Goal: Check status

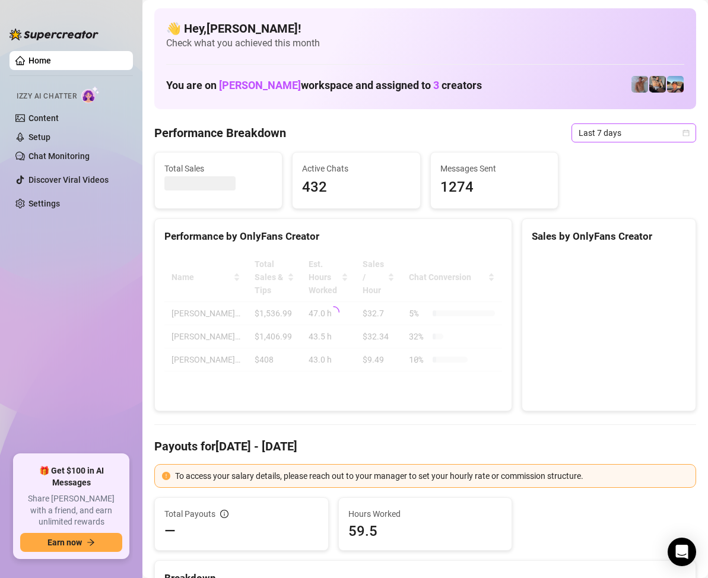
click at [679, 131] on div "Last 7 days" at bounding box center [633, 132] width 125 height 19
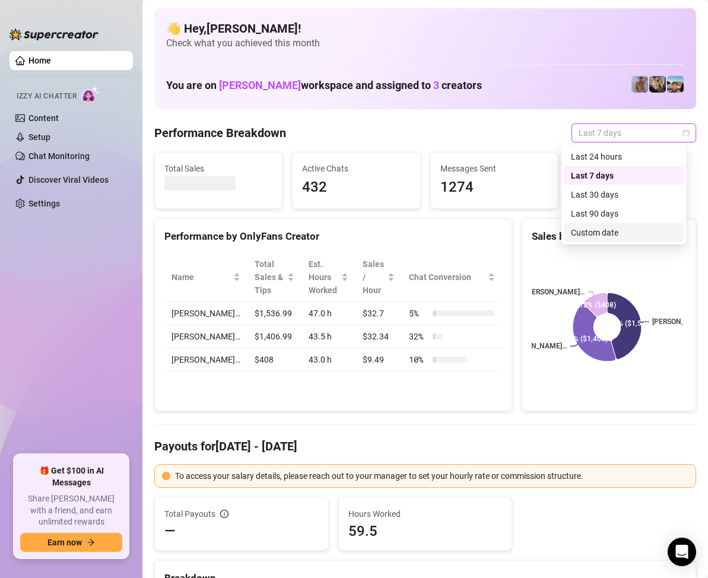
click at [610, 227] on div "Custom date" at bounding box center [624, 232] width 106 height 13
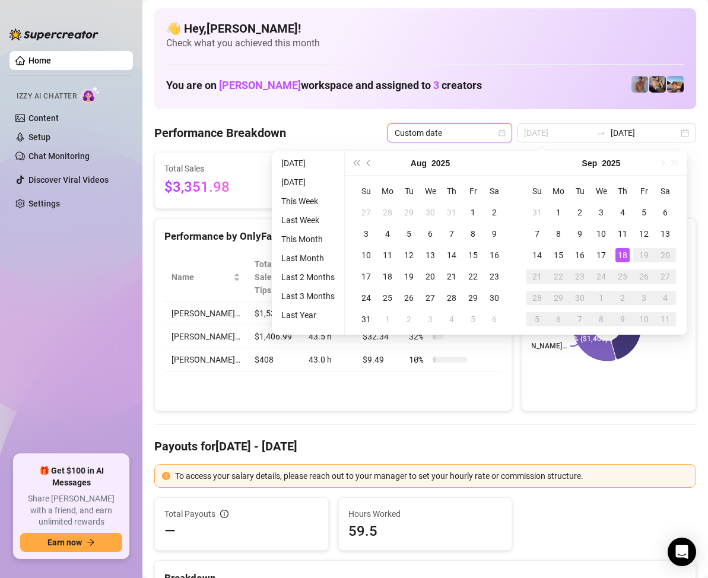
type input "[DATE]"
click at [623, 248] on div "18" at bounding box center [622, 255] width 14 height 14
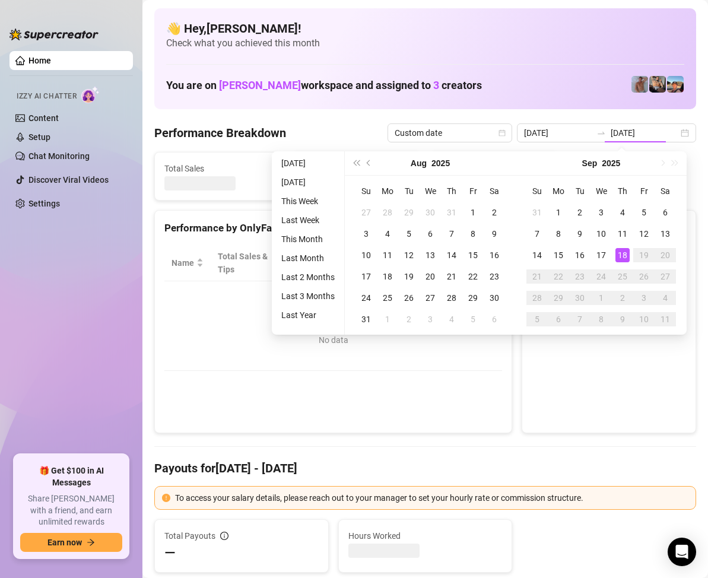
type input "[DATE]"
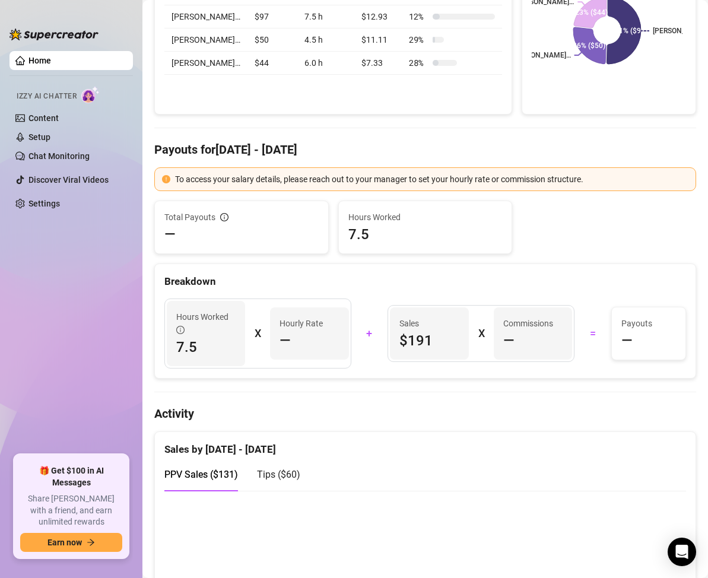
scroll to position [59, 0]
